Goal: Information Seeking & Learning: Find specific fact

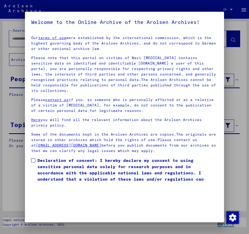
click at [34, 158] on span at bounding box center [33, 160] width 4 height 4
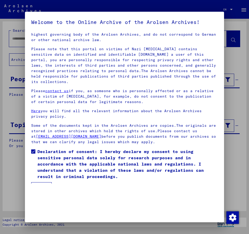
scroll to position [15, 0]
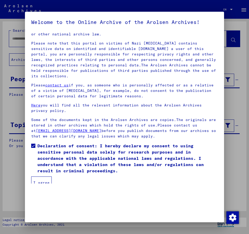
click at [40, 176] on button "I agree" at bounding box center [41, 182] width 21 height 12
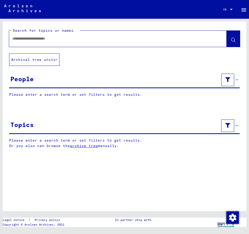
click at [28, 38] on input "text" at bounding box center [113, 38] width 202 height 5
type input "**********"
click at [234, 37] on span at bounding box center [233, 39] width 4 height 5
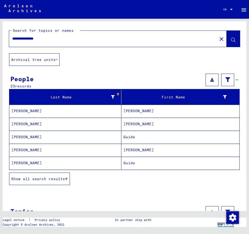
click at [137, 111] on mat-cell "[PERSON_NAME]" at bounding box center [180, 111] width 118 height 13
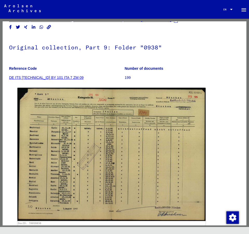
scroll to position [56, 0]
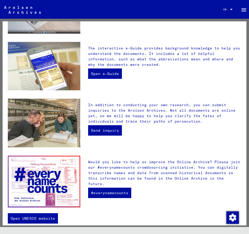
scroll to position [138, 0]
